Goal: Book appointment/travel/reservation

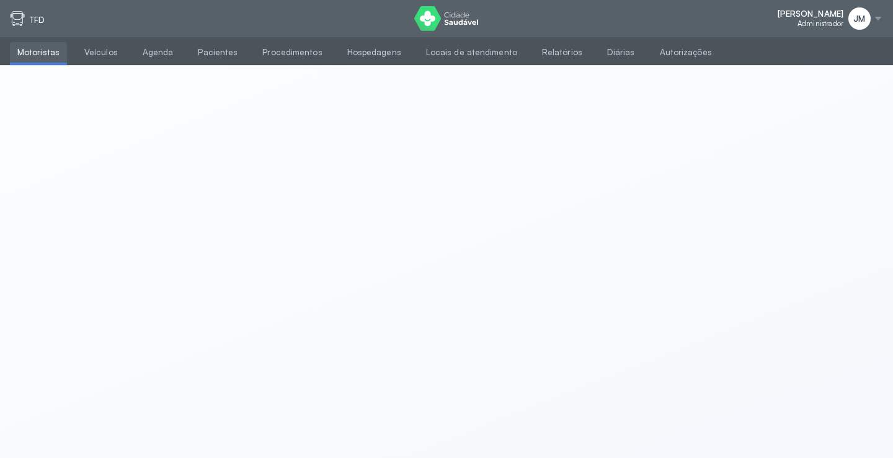
click at [877, 19] on div at bounding box center [878, 19] width 10 height 10
click at [791, 84] on div "Sair" at bounding box center [810, 87] width 58 height 11
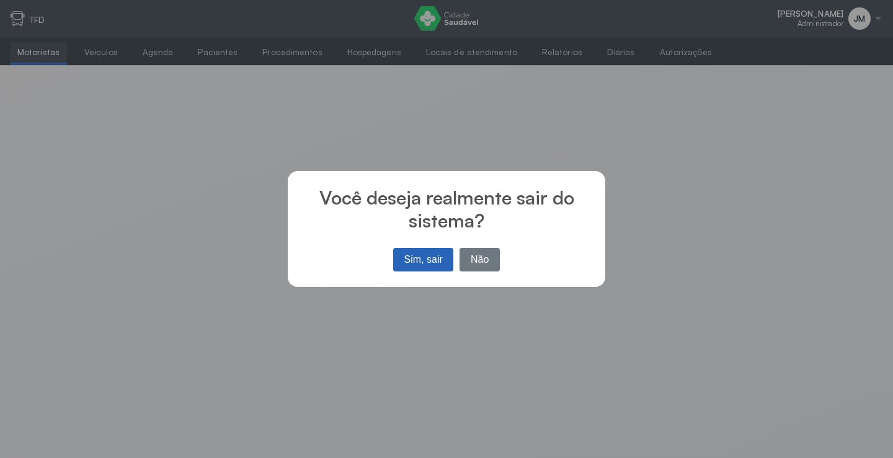
click at [423, 260] on button "Sim, sair" at bounding box center [423, 260] width 60 height 24
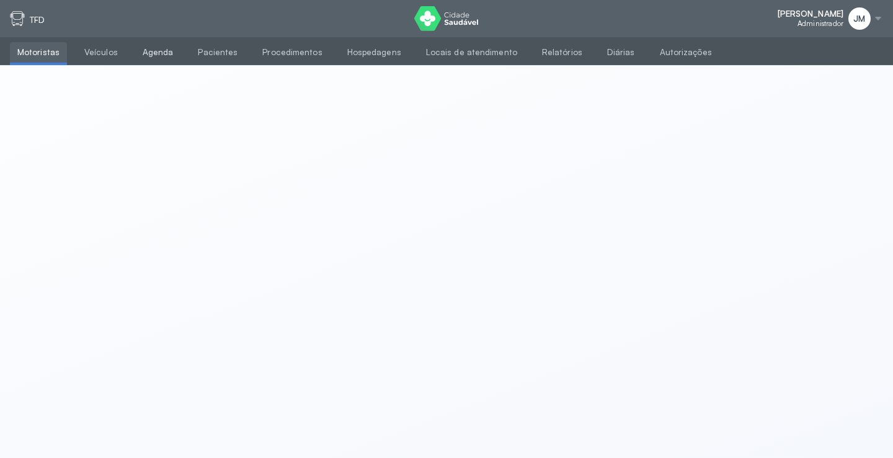
click at [138, 51] on link "Agenda" at bounding box center [158, 52] width 46 height 20
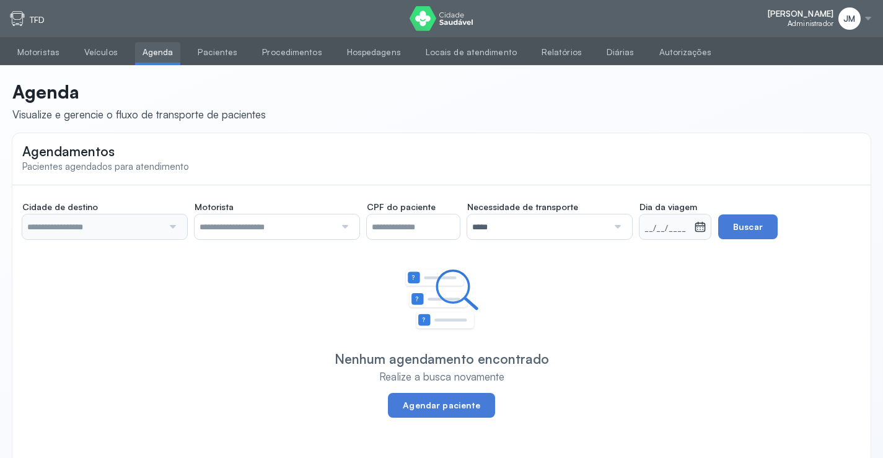
click at [176, 230] on div at bounding box center [171, 226] width 17 height 25
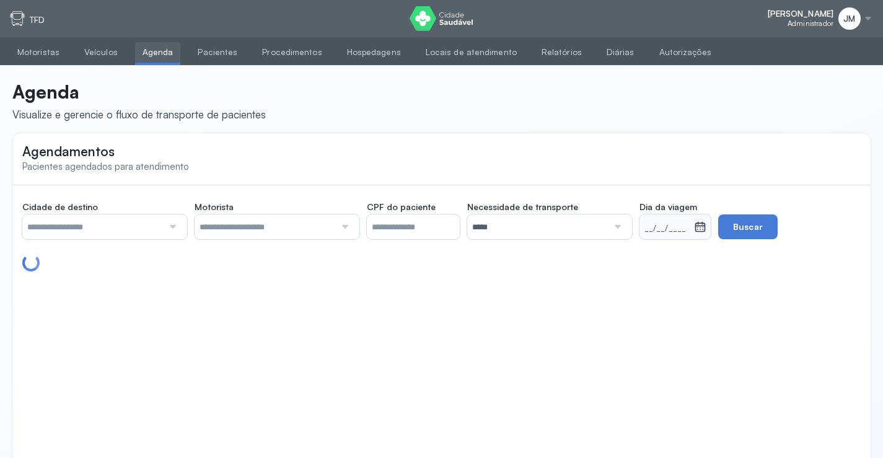
click at [175, 223] on div at bounding box center [171, 226] width 17 height 25
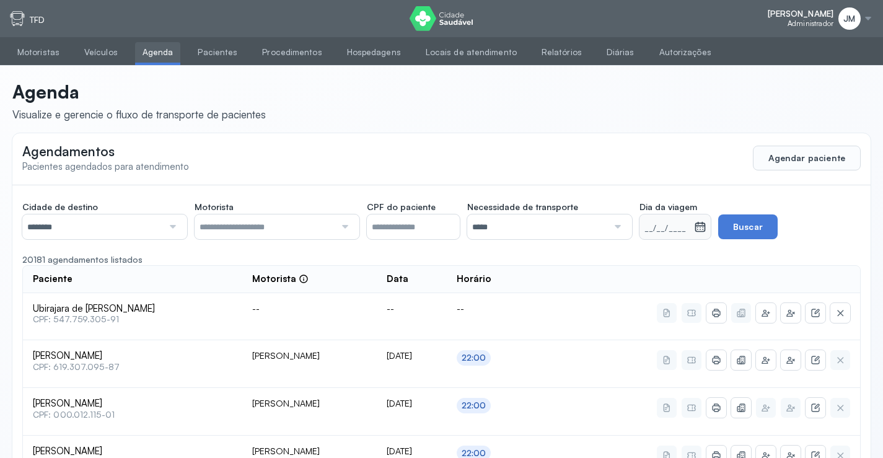
click at [359, 221] on div at bounding box center [277, 226] width 165 height 25
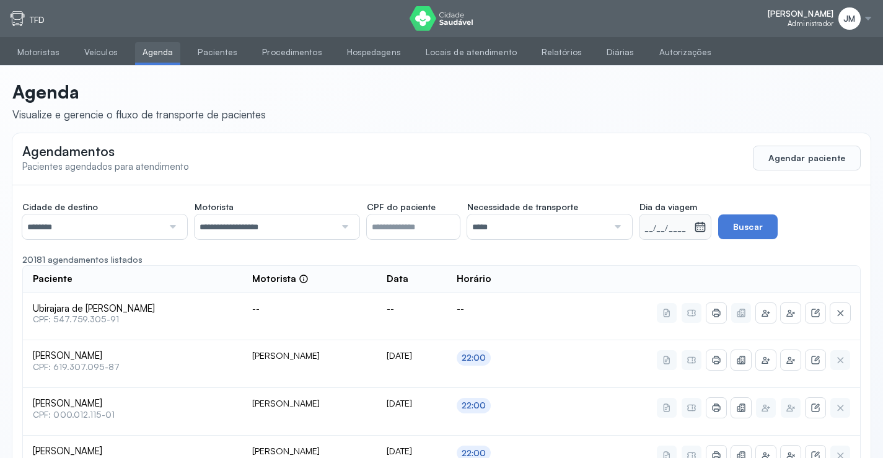
click at [622, 226] on div at bounding box center [616, 226] width 17 height 25
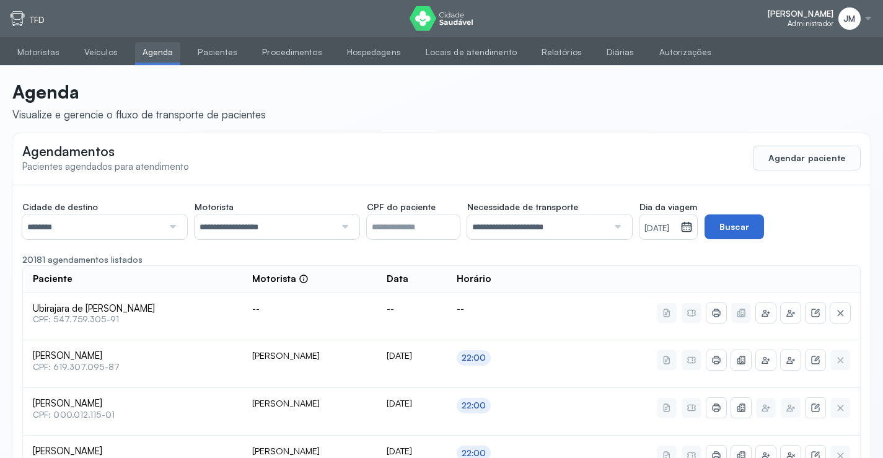
click at [754, 229] on button "Buscar" at bounding box center [735, 226] width 60 height 25
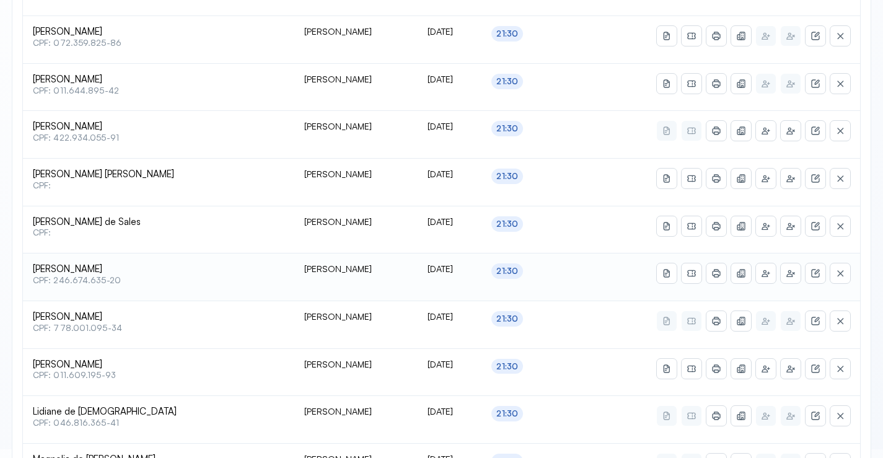
scroll to position [496, 0]
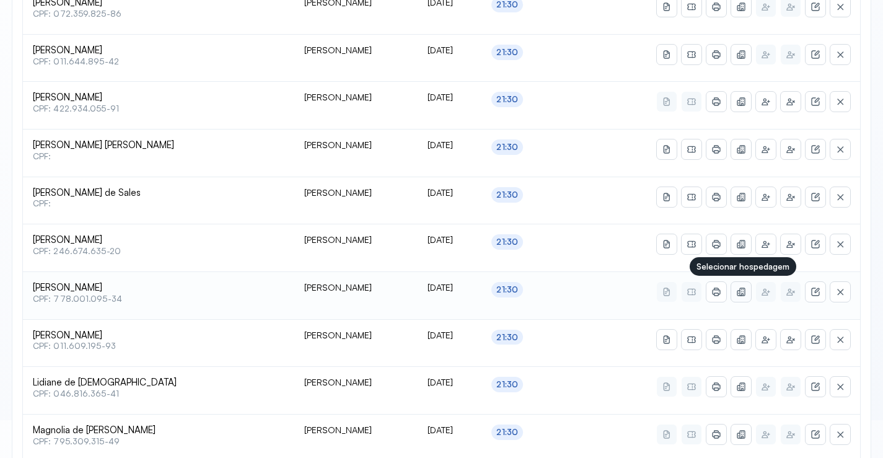
click at [743, 294] on icon at bounding box center [742, 294] width 2 height 2
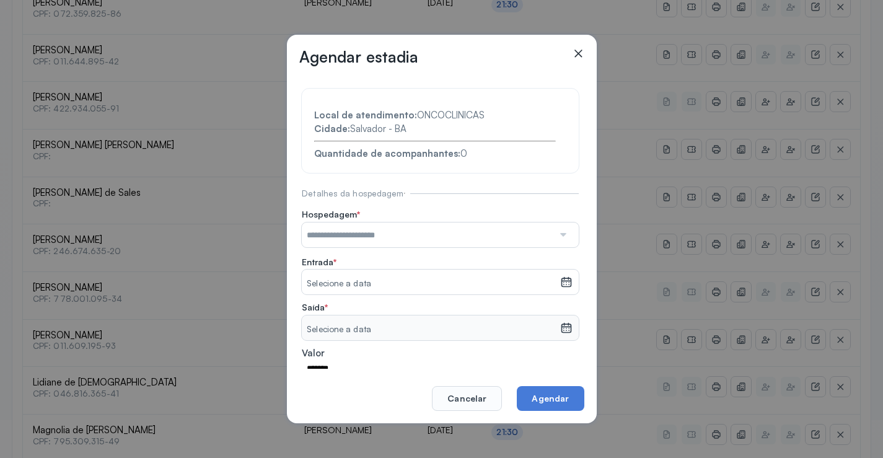
click at [559, 232] on div at bounding box center [563, 235] width 18 height 25
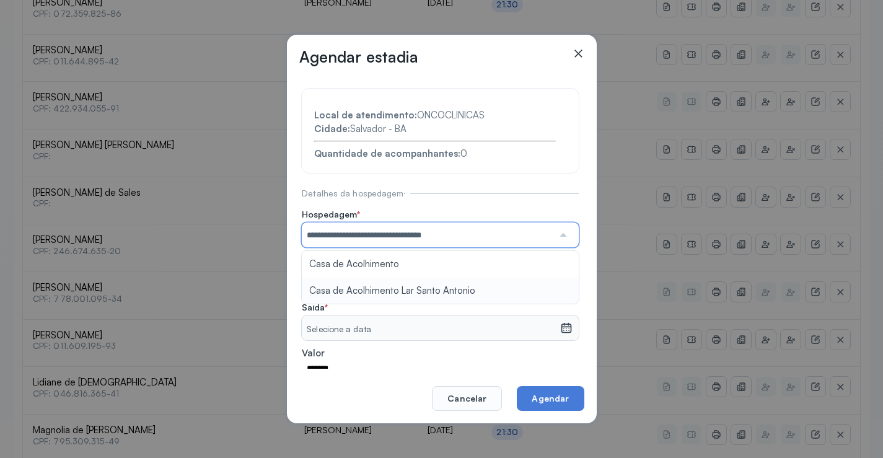
click at [403, 291] on section "**********" at bounding box center [440, 267] width 277 height 356
click at [562, 281] on icon at bounding box center [566, 279] width 9 height 5
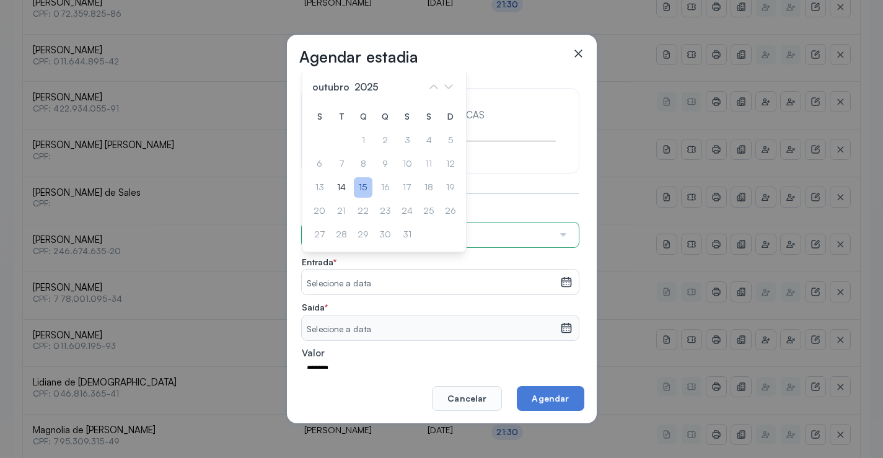
click at [363, 183] on div "15" at bounding box center [363, 187] width 19 height 20
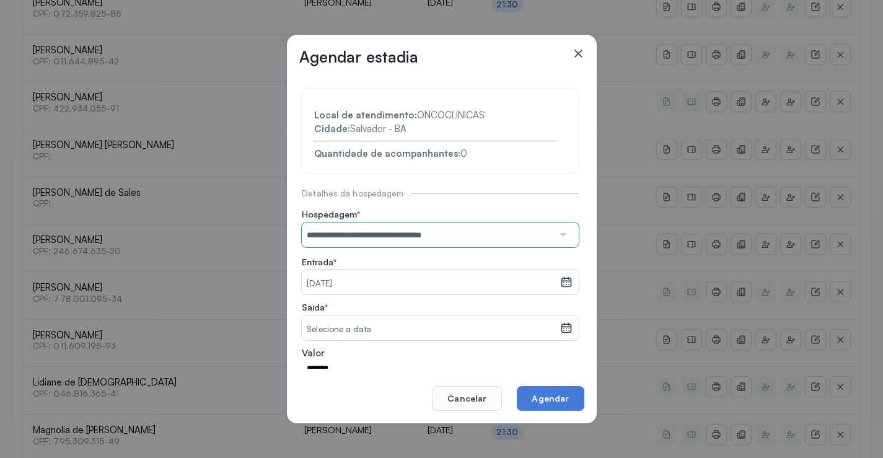
click at [565, 330] on div "Selecione a data" at bounding box center [440, 328] width 277 height 25
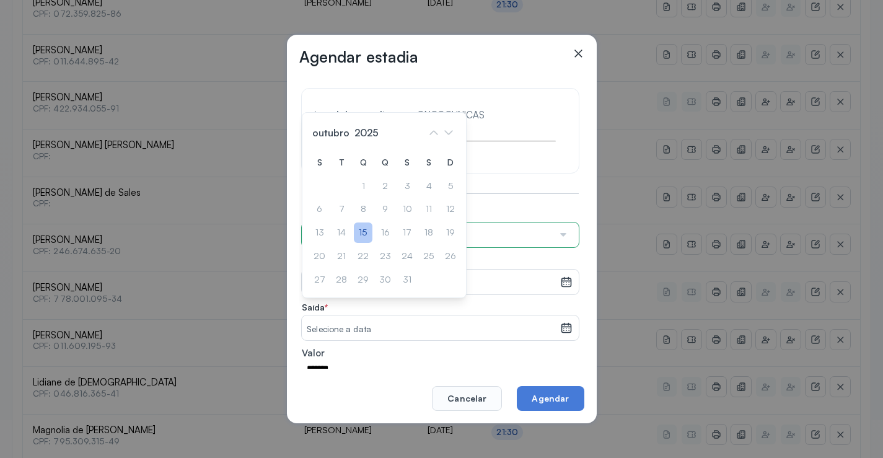
click at [358, 225] on div "15" at bounding box center [363, 233] width 19 height 20
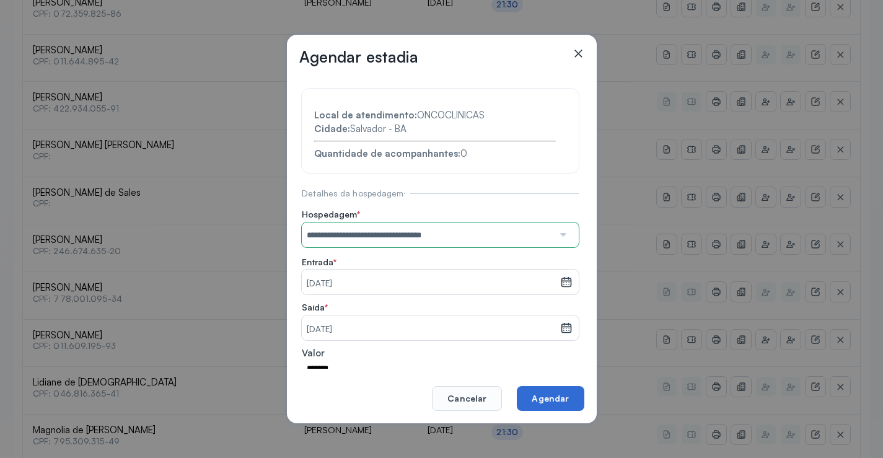
drag, startPoint x: 564, startPoint y: 395, endPoint x: 567, endPoint y: 364, distance: 30.5
click at [565, 394] on button "Agendar" at bounding box center [550, 398] width 67 height 25
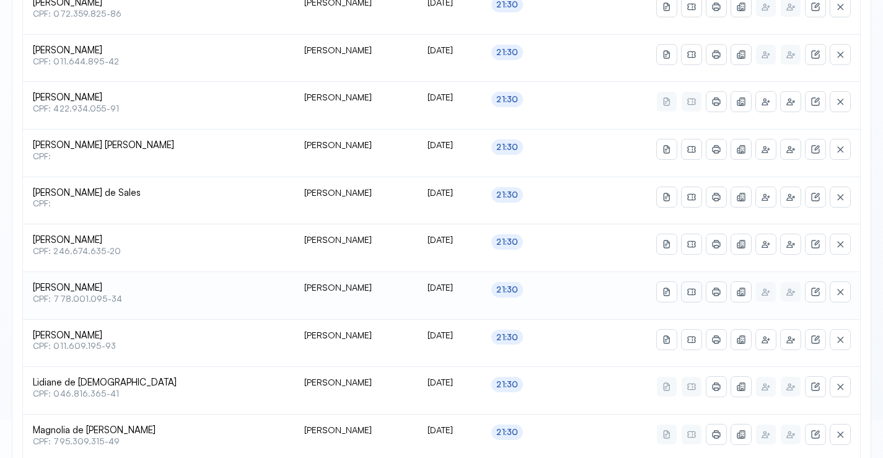
click at [692, 289] on icon at bounding box center [691, 292] width 8 height 7
click at [722, 291] on button at bounding box center [717, 292] width 20 height 20
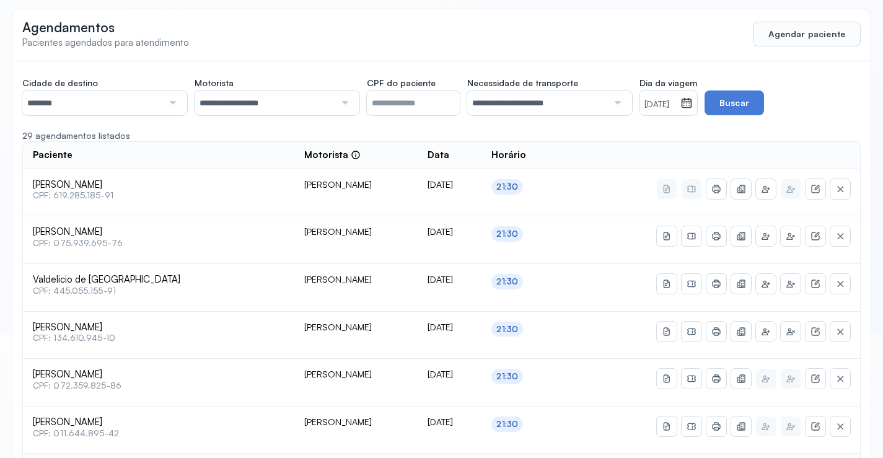
scroll to position [0, 0]
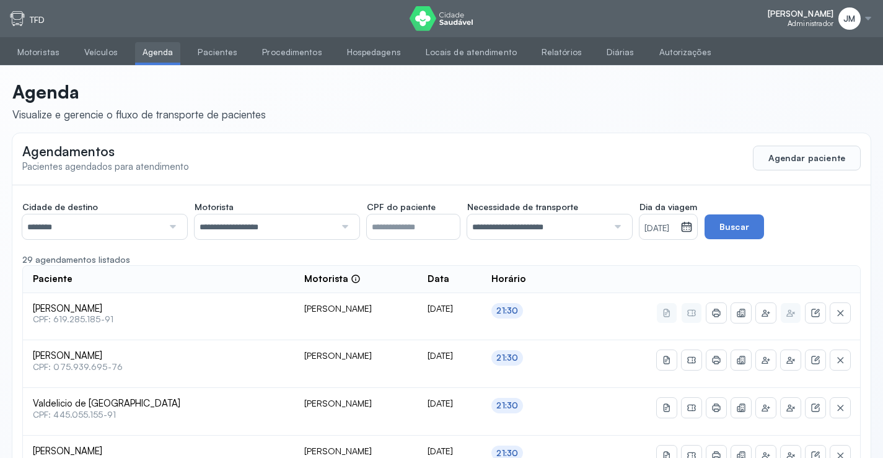
click at [176, 224] on div at bounding box center [171, 226] width 17 height 25
drag, startPoint x: 66, startPoint y: 304, endPoint x: 225, endPoint y: 251, distance: 167.8
click at [335, 225] on div at bounding box center [343, 226] width 17 height 25
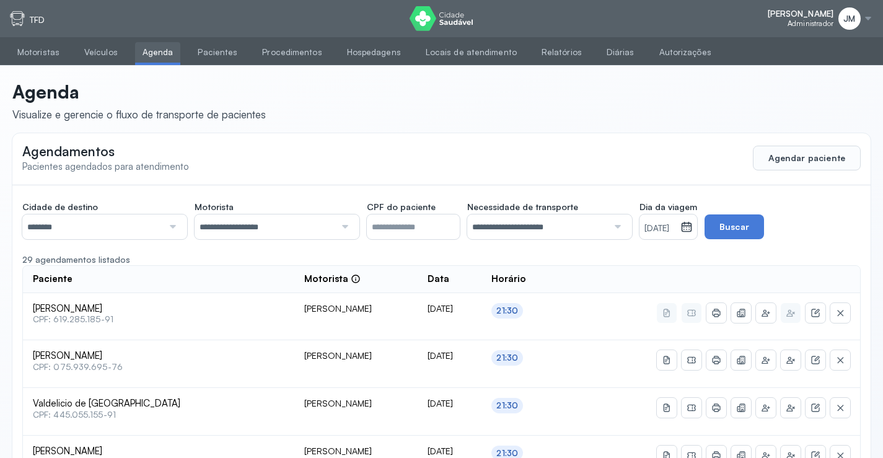
click at [621, 228] on div at bounding box center [616, 226] width 17 height 25
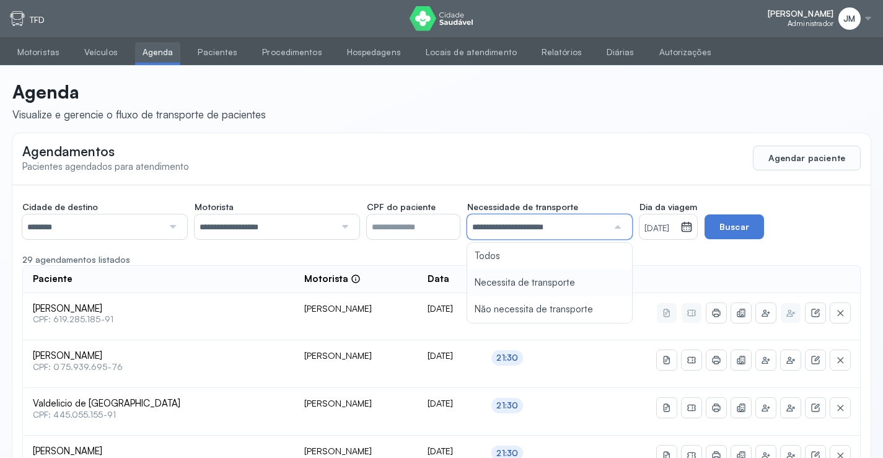
drag, startPoint x: 513, startPoint y: 278, endPoint x: 679, endPoint y: 240, distance: 169.8
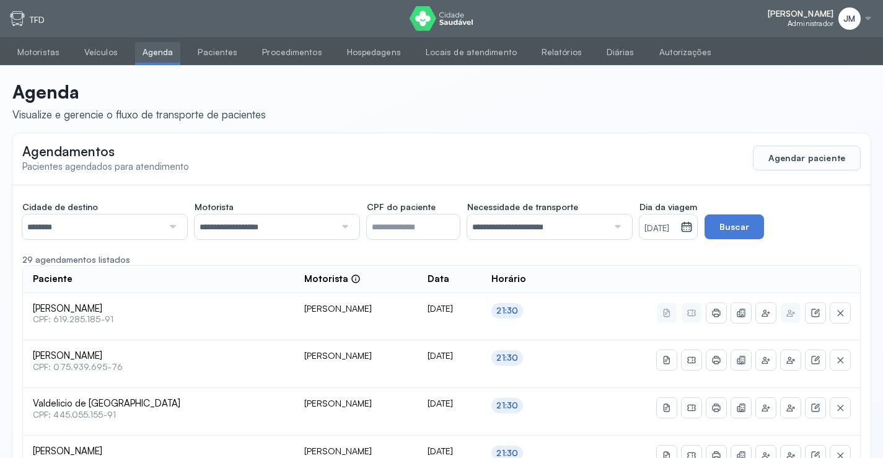
drag, startPoint x: 699, startPoint y: 231, endPoint x: 709, endPoint y: 242, distance: 14.5
click at [693, 231] on icon at bounding box center [687, 227] width 12 height 12
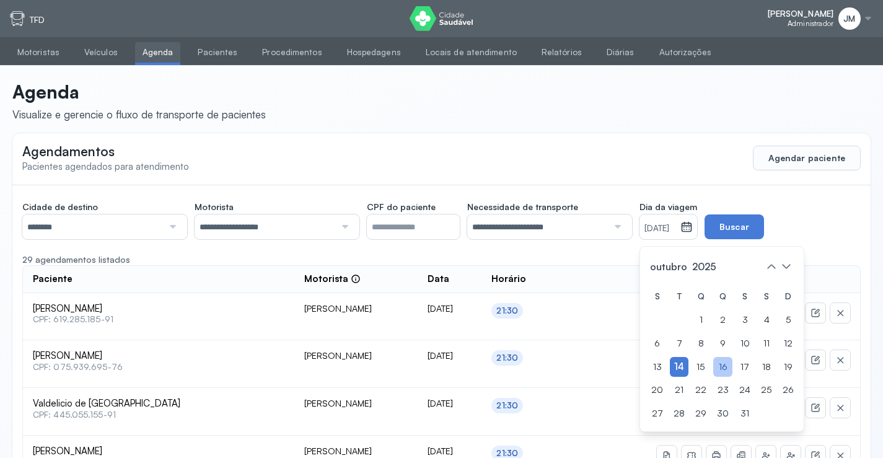
click at [731, 366] on div "16" at bounding box center [722, 367] width 19 height 20
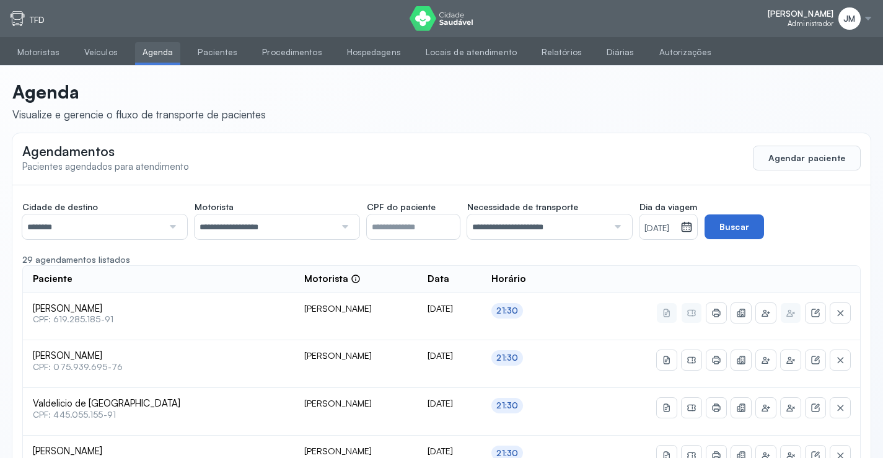
click at [746, 221] on button "Buscar" at bounding box center [735, 226] width 60 height 25
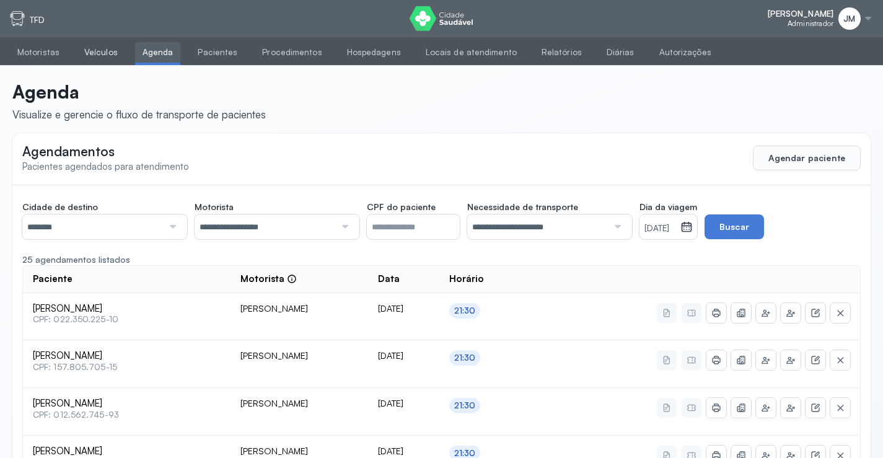
click at [91, 49] on link "Veículos" at bounding box center [101, 52] width 48 height 20
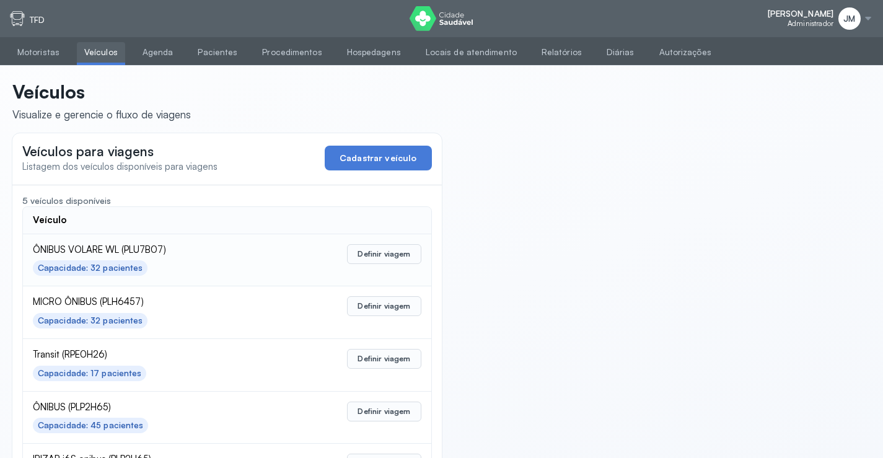
scroll to position [61, 0]
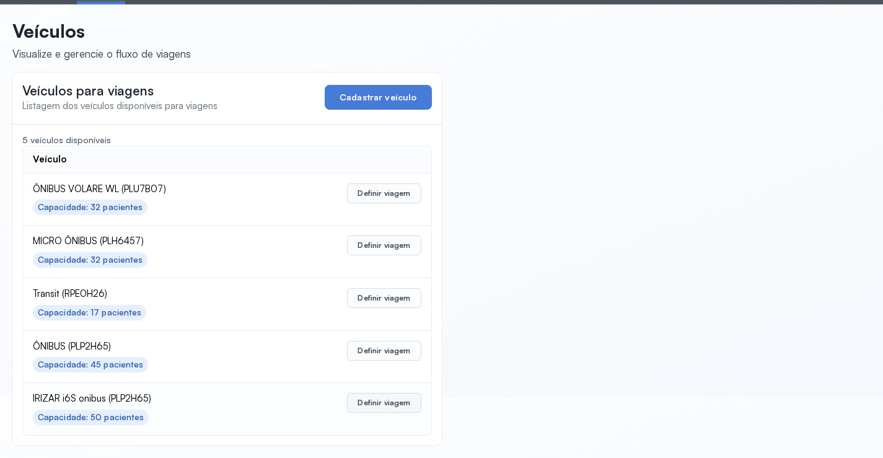
click at [379, 399] on button "Definir viagem" at bounding box center [384, 403] width 74 height 20
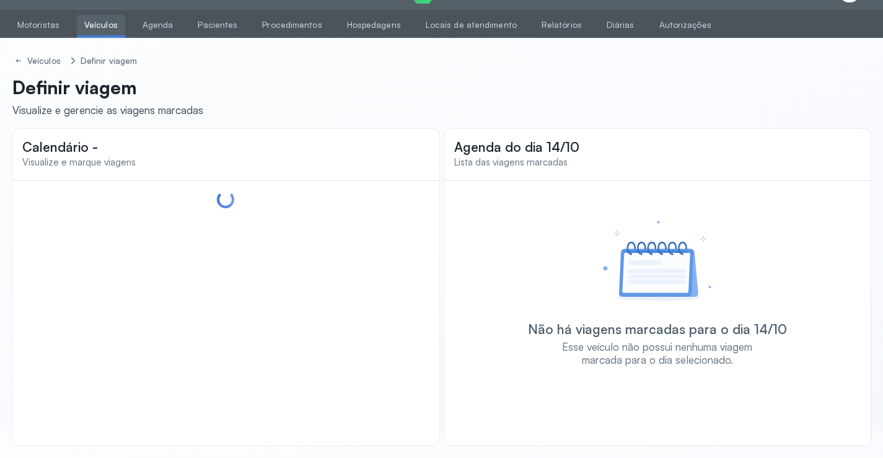
scroll to position [29, 0]
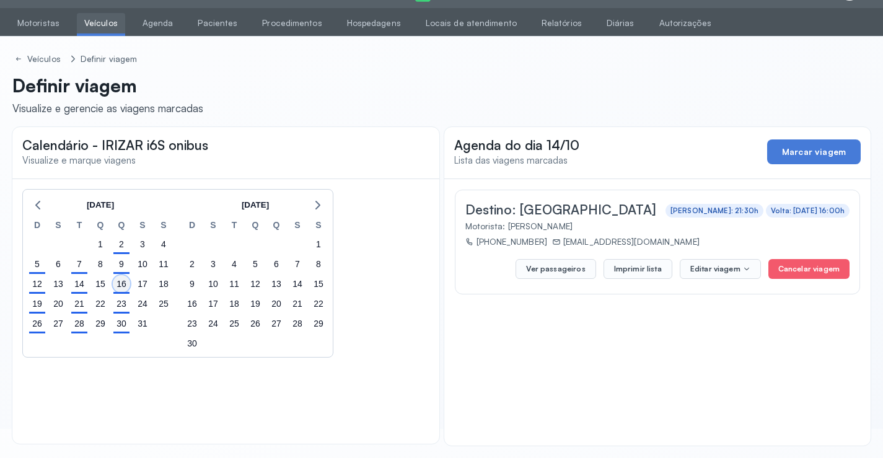
click at [126, 284] on div "16" at bounding box center [121, 283] width 17 height 17
click at [647, 273] on button "Imprimir lista" at bounding box center [638, 269] width 69 height 20
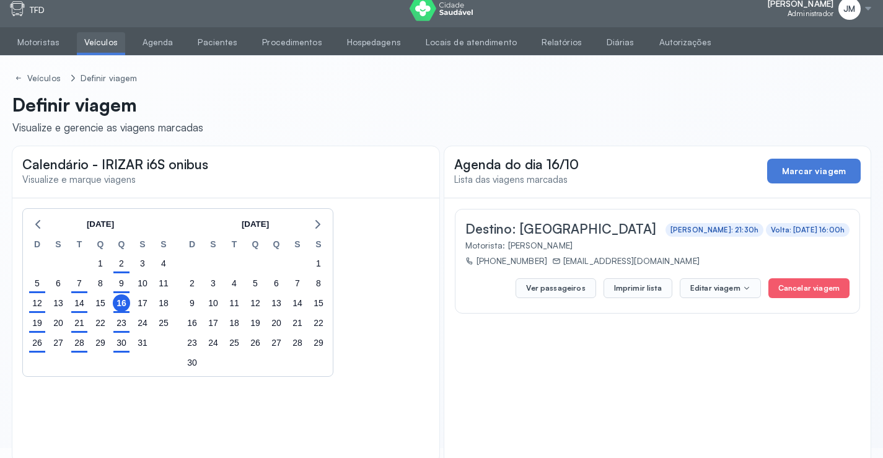
scroll to position [0, 0]
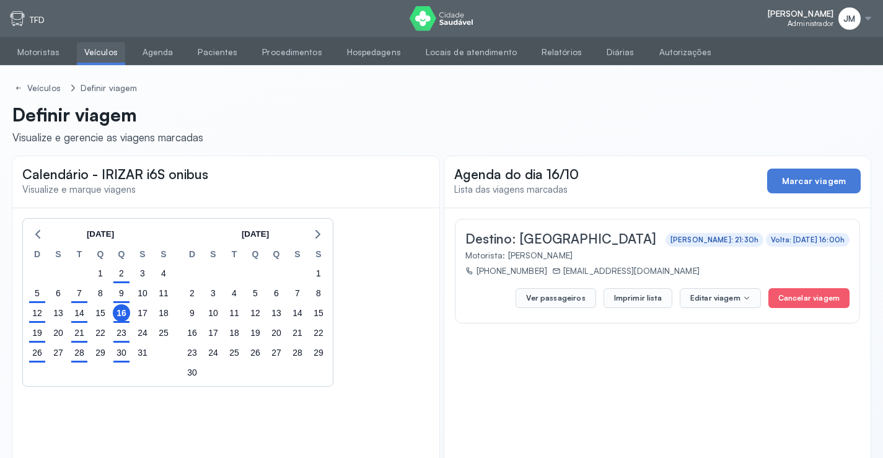
click at [859, 18] on div "JM" at bounding box center [850, 18] width 22 height 22
click at [781, 86] on div "Sair" at bounding box center [801, 87] width 58 height 11
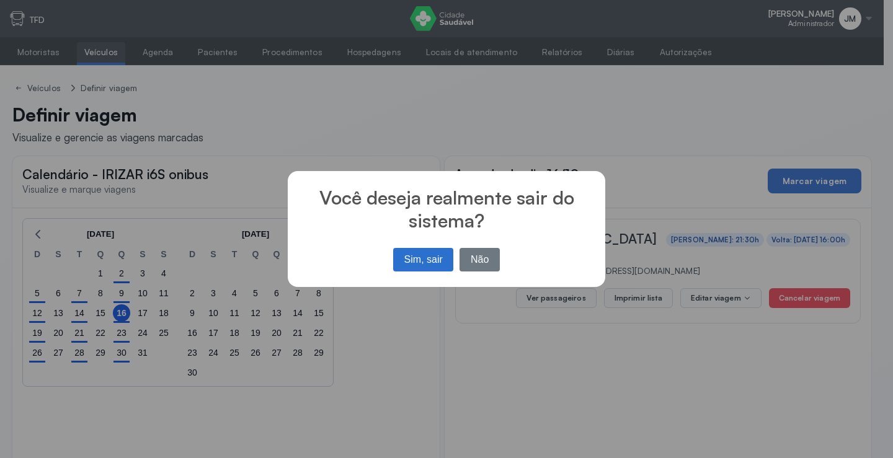
drag, startPoint x: 417, startPoint y: 254, endPoint x: 331, endPoint y: 64, distance: 208.6
click at [417, 247] on div "Sim, sair No Não" at bounding box center [446, 260] width 113 height 30
click at [417, 257] on button "Sim, sair" at bounding box center [423, 260] width 60 height 24
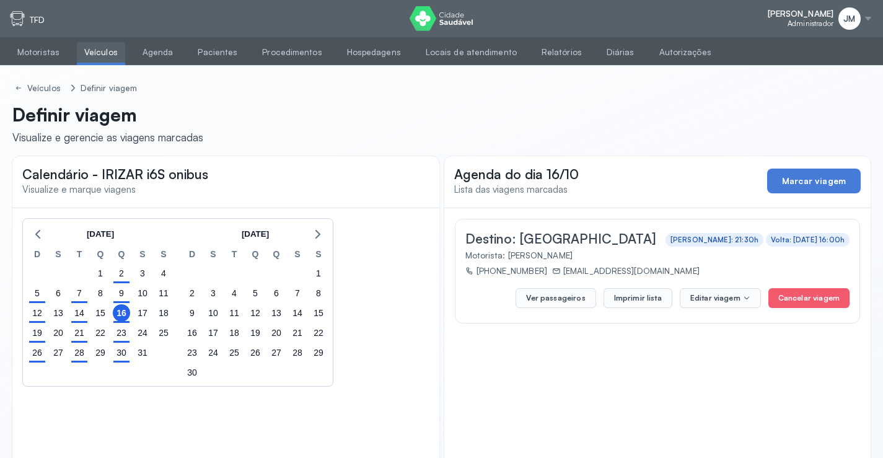
click at [865, 17] on div at bounding box center [868, 19] width 10 height 10
